Goal: Navigation & Orientation: Find specific page/section

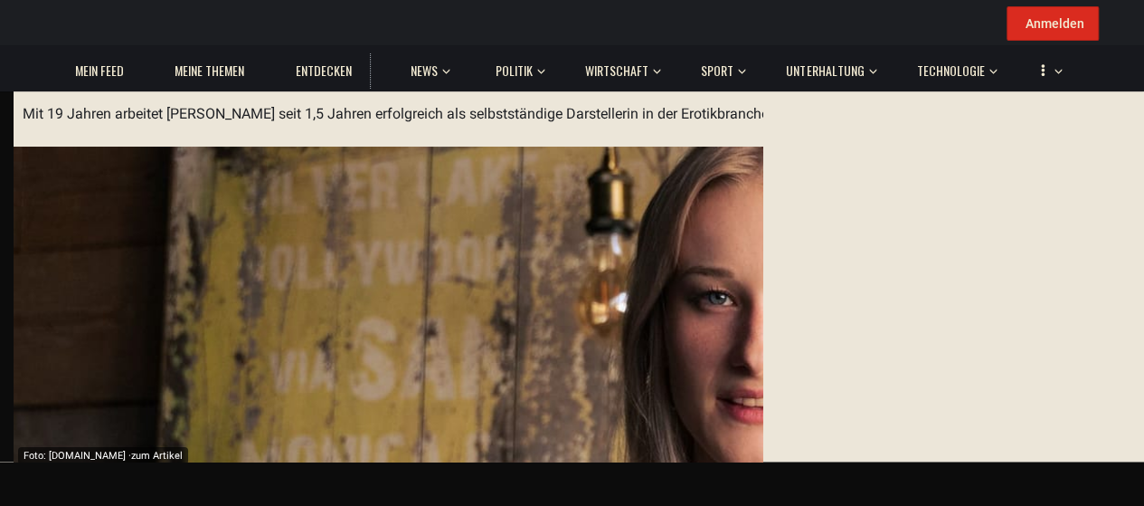
scroll to position [452, 0]
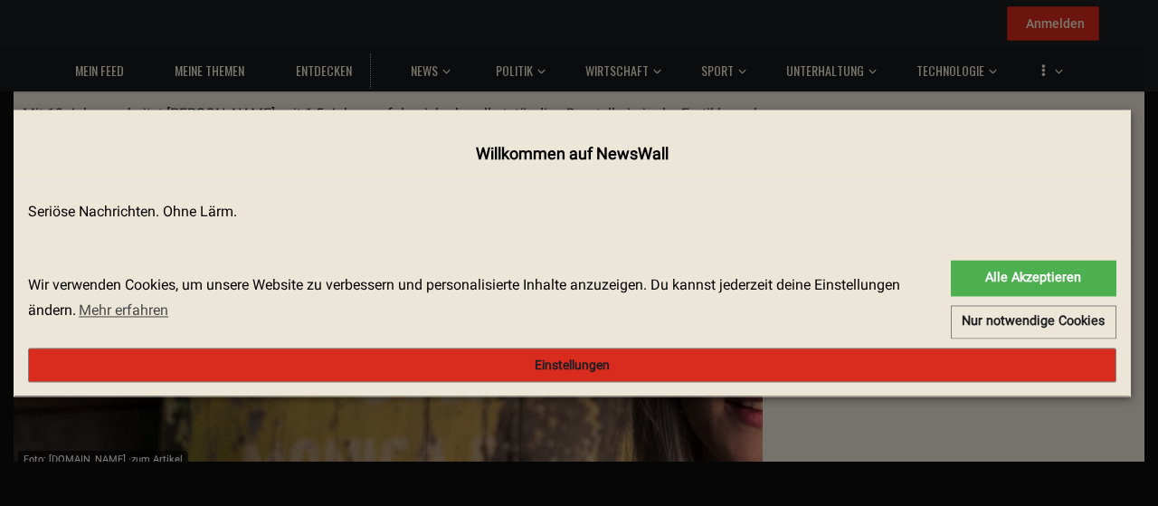
click at [704, 381] on button "Einstellungen" at bounding box center [572, 365] width 1088 height 34
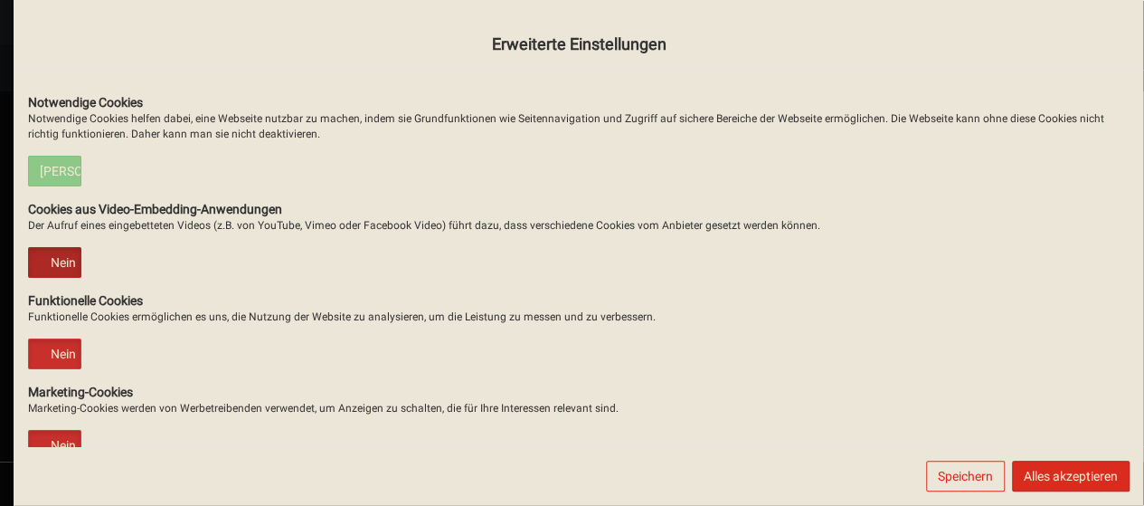
click at [81, 248] on label "Nein" at bounding box center [55, 262] width 52 height 29
